Goal: Navigation & Orientation: Find specific page/section

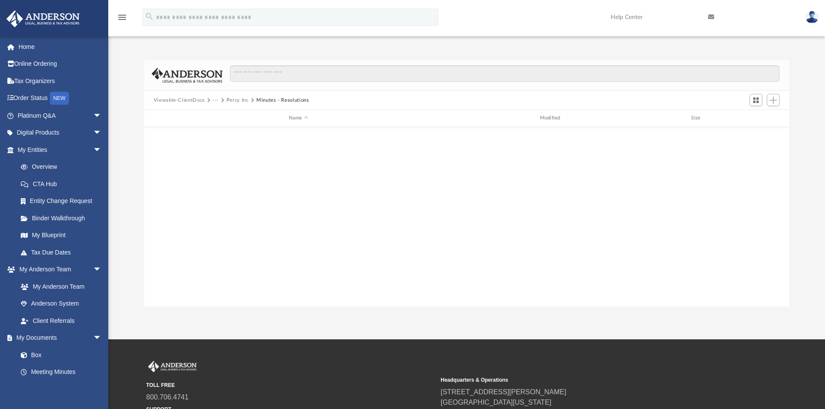
scroll to position [191, 638]
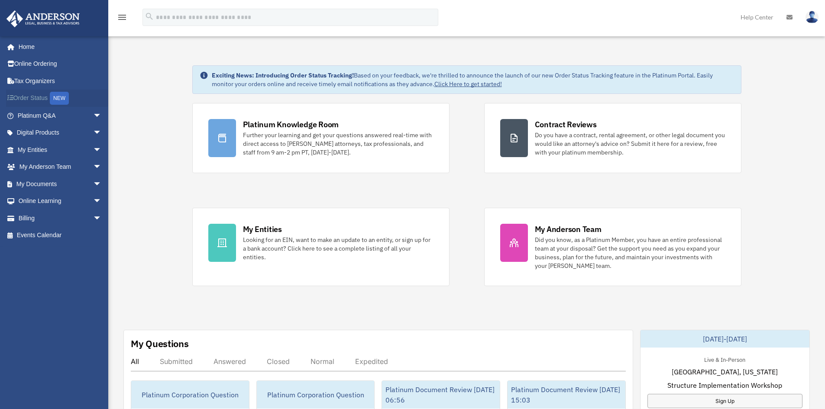
click at [28, 99] on link "Order Status NEW" at bounding box center [60, 99] width 109 height 18
click at [93, 168] on span "arrow_drop_down" at bounding box center [101, 167] width 17 height 18
click at [49, 187] on link "My Anderson Team" at bounding box center [63, 183] width 103 height 17
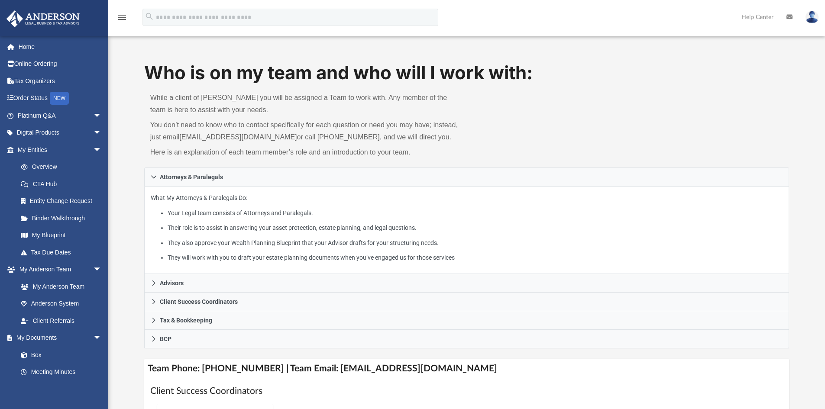
click at [814, 18] on img at bounding box center [811, 17] width 13 height 13
click at [667, 73] on link "Logout" at bounding box center [682, 76] width 87 height 18
